Goal: Task Accomplishment & Management: Manage account settings

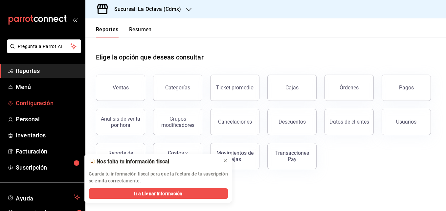
click at [59, 101] on span "Configuración" at bounding box center [48, 103] width 64 height 9
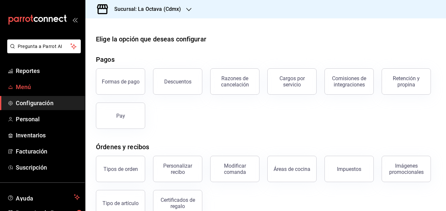
click at [41, 84] on span "Menú" at bounding box center [48, 86] width 64 height 9
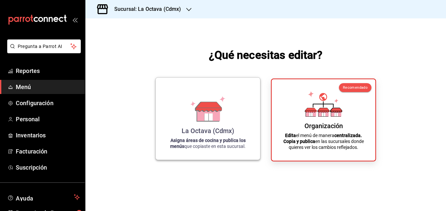
click at [217, 108] on icon at bounding box center [209, 108] width 26 height 0
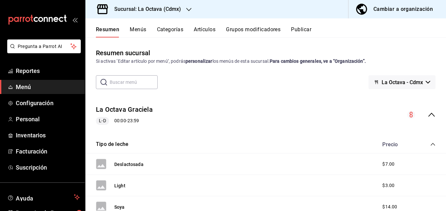
click at [177, 28] on button "Categorías" at bounding box center [170, 31] width 27 height 11
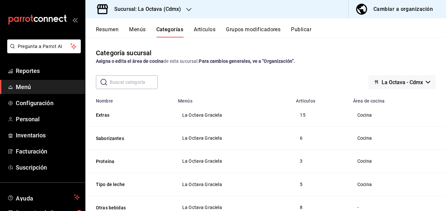
click at [211, 29] on button "Artículos" at bounding box center [205, 31] width 22 height 11
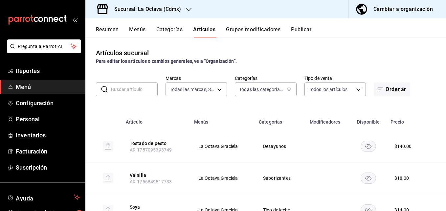
type input "b1ae6310-37b8-4b6d-83b2-57d323bf9055"
type input "3c7cfc73-6145-41e5-abaf-051959e6f1e2,5138fc00-54c0-4427-8601-2999ae53d9c2,99338…"
click at [263, 86] on body "Pregunta a Parrot AI Reportes Menú Configuración Personal Inventarios Facturaci…" at bounding box center [223, 105] width 446 height 211
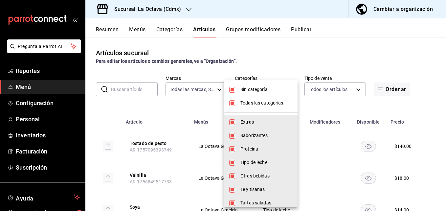
click at [124, 86] on div at bounding box center [223, 105] width 446 height 211
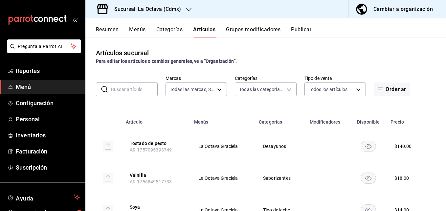
click at [124, 87] on input "text" at bounding box center [134, 89] width 47 height 13
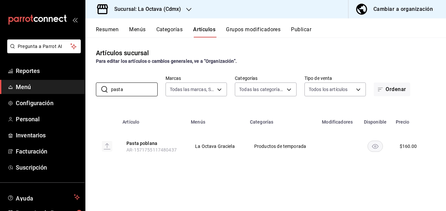
type input "pasta"
click at [340, 148] on td at bounding box center [338, 146] width 41 height 32
click at [377, 147] on rect "availability-product" at bounding box center [375, 146] width 15 height 11
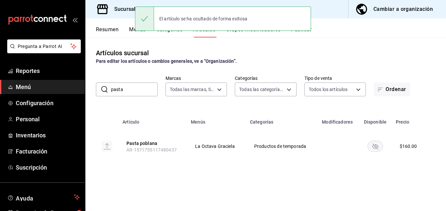
click at [377, 147] on icon "availability-product" at bounding box center [376, 147] width 6 height 6
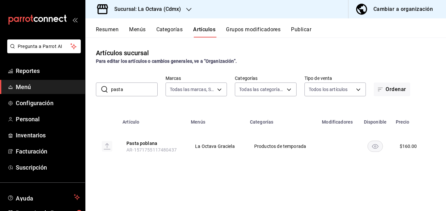
click at [422, 47] on div "Artículos sucursal Para editar los artículos o cambios generales, ve a “Organiz…" at bounding box center [265, 123] width 361 height 173
click at [388, 8] on div "Cambiar a organización" at bounding box center [403, 9] width 59 height 9
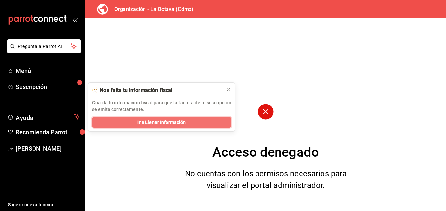
click at [182, 126] on span "Ir a Llenar Información" at bounding box center [161, 122] width 48 height 7
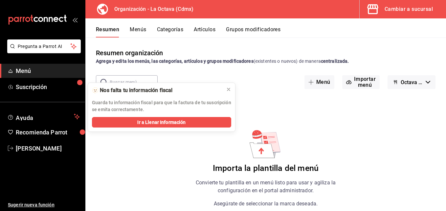
click at [384, 7] on button "Cambiar a sucursal" at bounding box center [400, 9] width 81 height 18
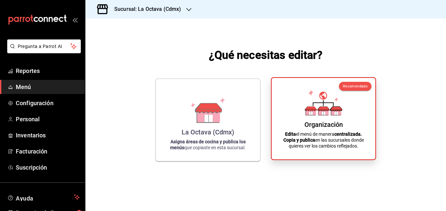
click at [300, 114] on div "Organización Edita el menú de manera centralizada. Copia y publica en las sucur…" at bounding box center [324, 118] width 88 height 71
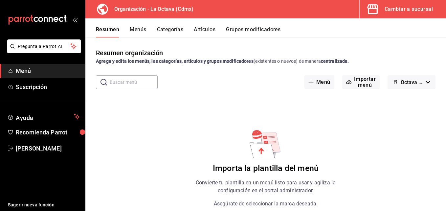
click at [143, 28] on button "Menús" at bounding box center [138, 31] width 16 height 11
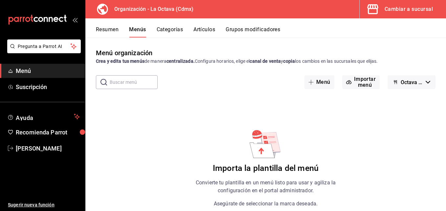
click at [167, 28] on button "Categorías" at bounding box center [170, 31] width 27 height 11
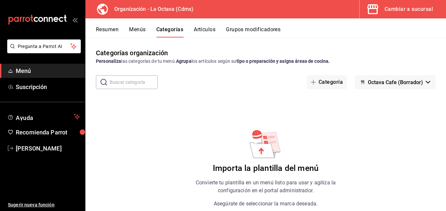
click at [56, 68] on span "Menú" at bounding box center [48, 70] width 64 height 9
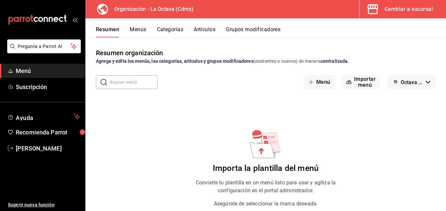
click at [412, 7] on div "Cambiar a sucursal" at bounding box center [409, 9] width 48 height 9
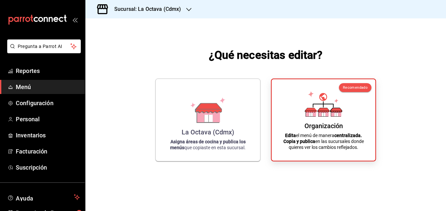
click at [33, 85] on span "Menú" at bounding box center [48, 86] width 64 height 9
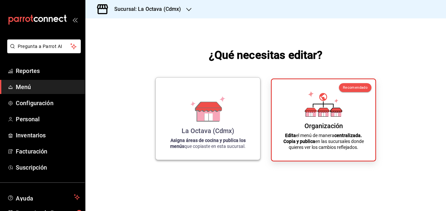
click at [205, 103] on icon at bounding box center [209, 107] width 26 height 10
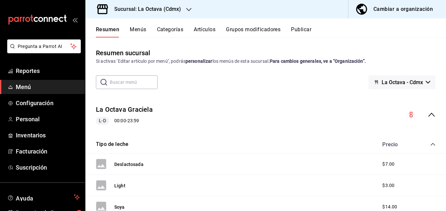
click at [168, 33] on button "Categorías" at bounding box center [170, 31] width 27 height 11
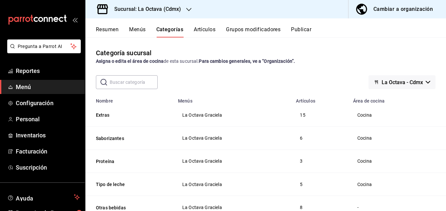
click at [143, 82] on input "text" at bounding box center [134, 82] width 48 height 13
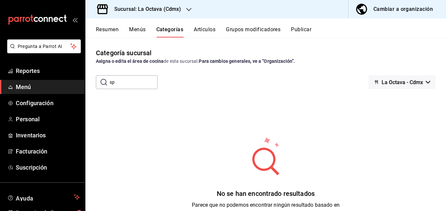
type input "s"
type input "c"
type input "a"
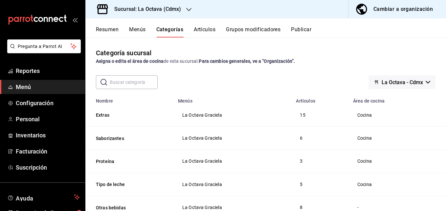
click at [412, 3] on button "Cambiar a organización" at bounding box center [395, 9] width 92 height 18
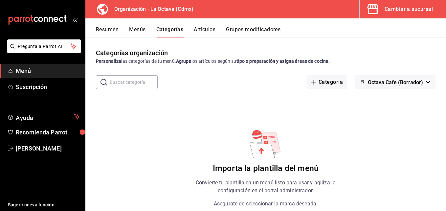
click at [213, 32] on button "Artículos" at bounding box center [205, 31] width 22 height 11
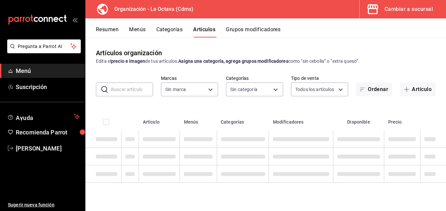
type input "feb42977-5342-4e53-8963-ece3dd56ab32"
